Goal: Navigation & Orientation: Find specific page/section

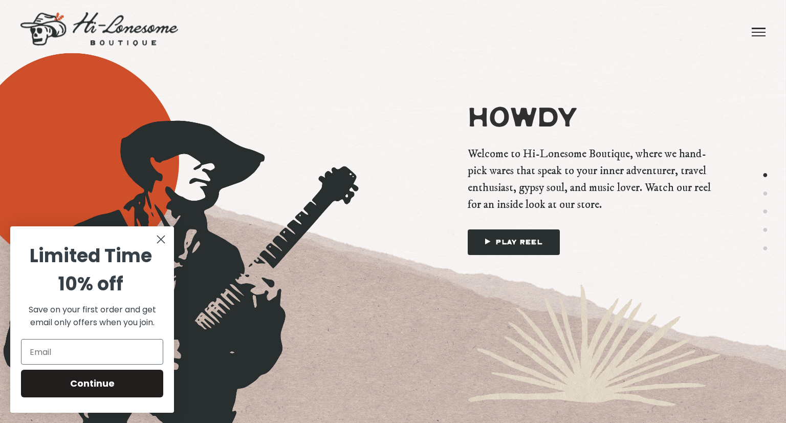
click at [158, 241] on circle "Close dialog" at bounding box center [161, 239] width 17 height 17
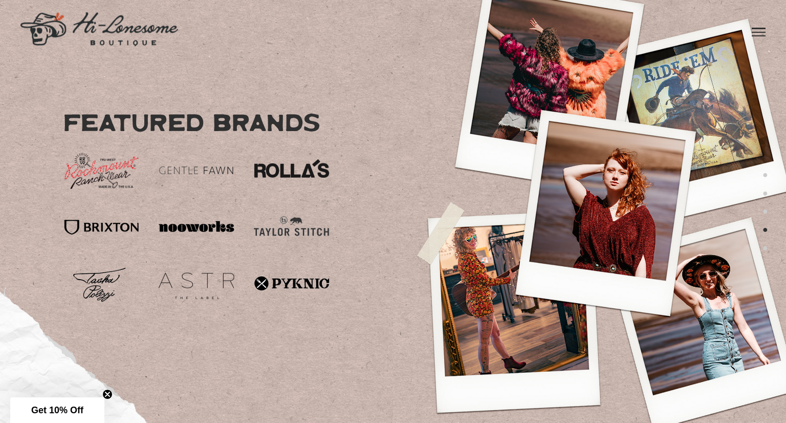
click at [760, 33] on span at bounding box center [759, 32] width 14 height 1
click at [446, 22] on link "Howdy" at bounding box center [441, 25] width 52 height 51
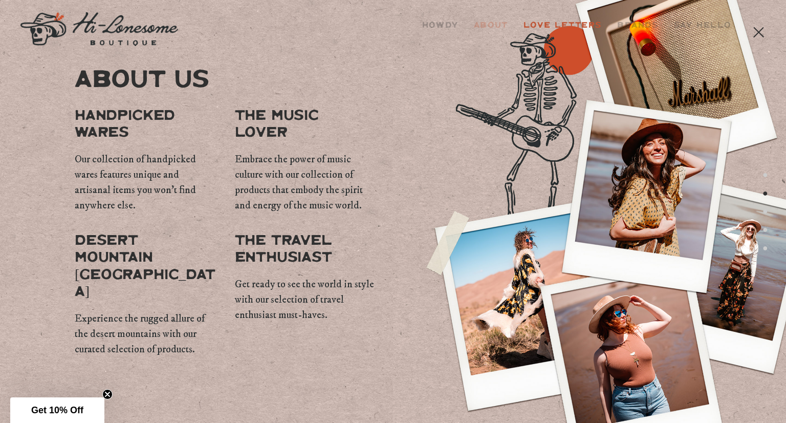
click at [573, 25] on link "Love Letters" at bounding box center [563, 25] width 94 height 51
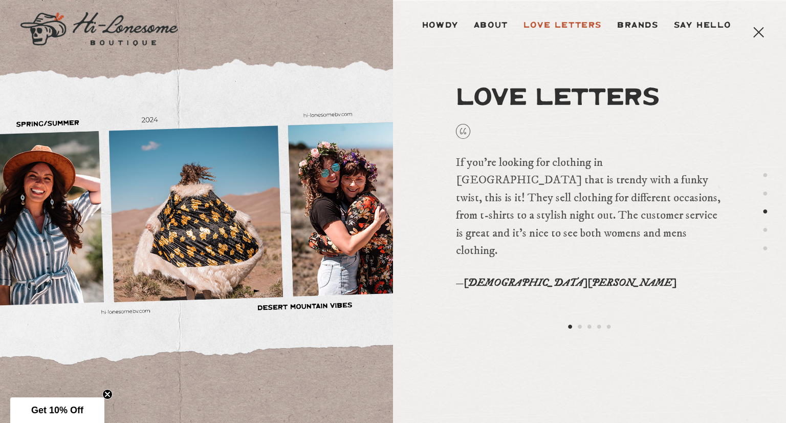
click at [154, 119] on div at bounding box center [196, 211] width 393 height 256
click at [300, 116] on div at bounding box center [196, 211] width 393 height 256
click at [57, 123] on div at bounding box center [196, 211] width 393 height 256
click at [176, 218] on div at bounding box center [196, 211] width 393 height 256
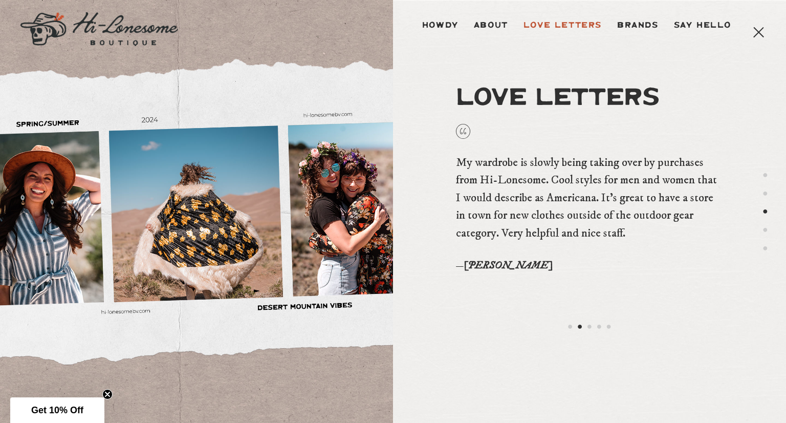
click at [358, 240] on div at bounding box center [196, 211] width 393 height 256
